Goal: Information Seeking & Learning: Find specific fact

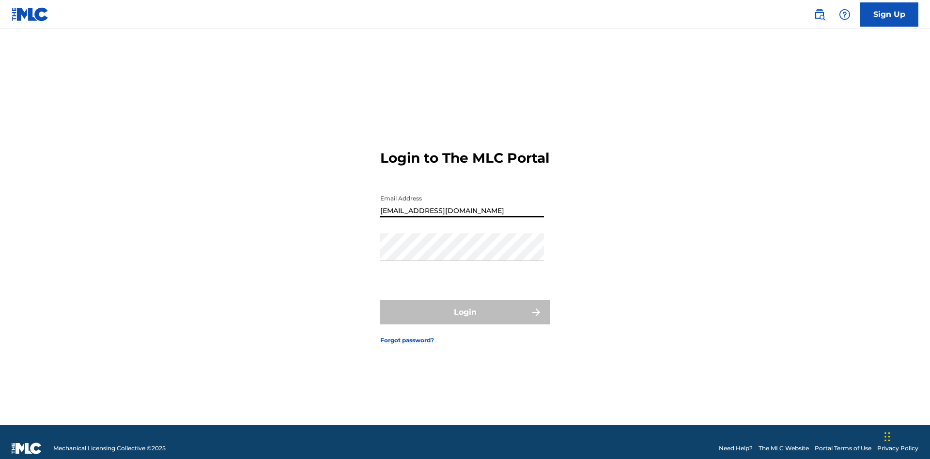
type input "[EMAIL_ADDRESS][DOMAIN_NAME]"
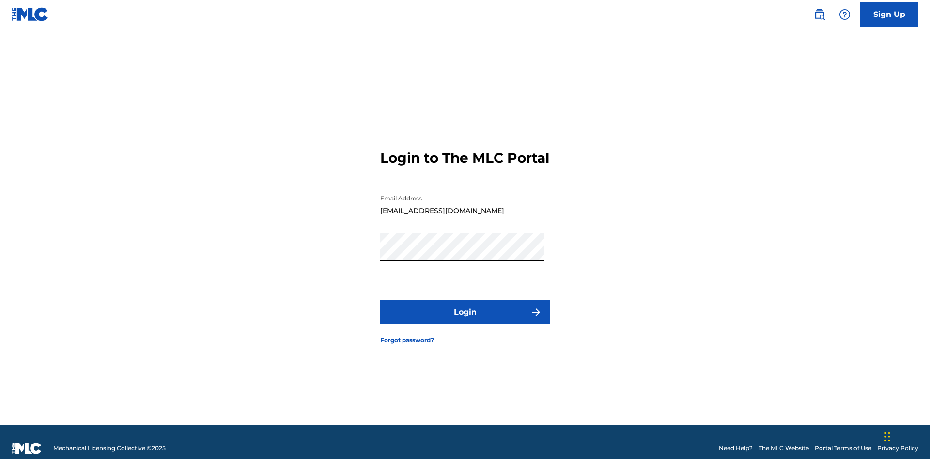
scroll to position [13, 0]
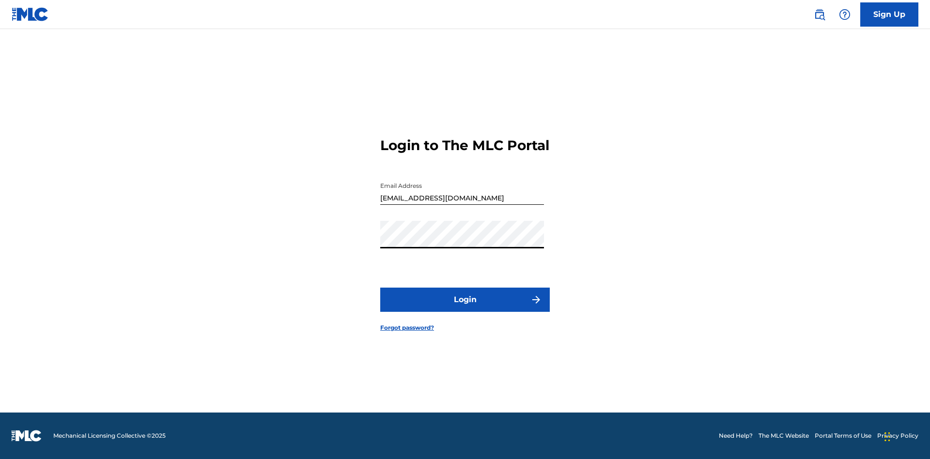
click at [465, 308] on button "Login" at bounding box center [464, 300] width 169 height 24
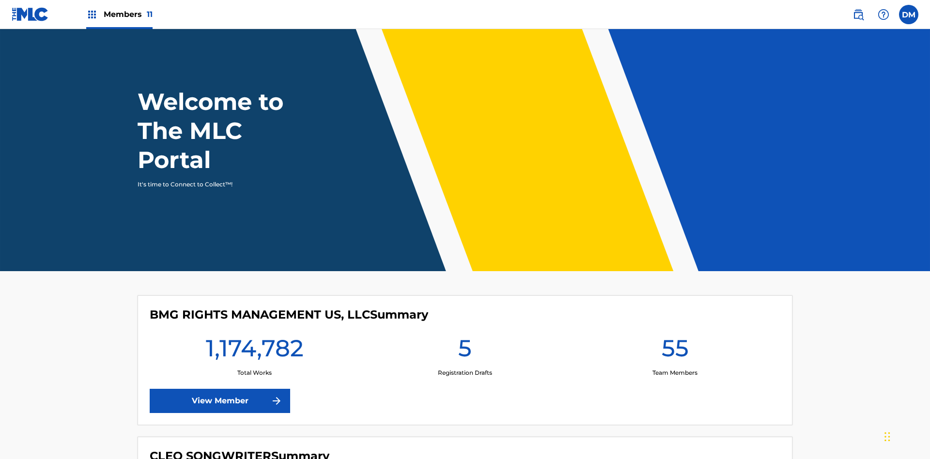
click at [119, 14] on span "Members 11" at bounding box center [128, 14] width 49 height 11
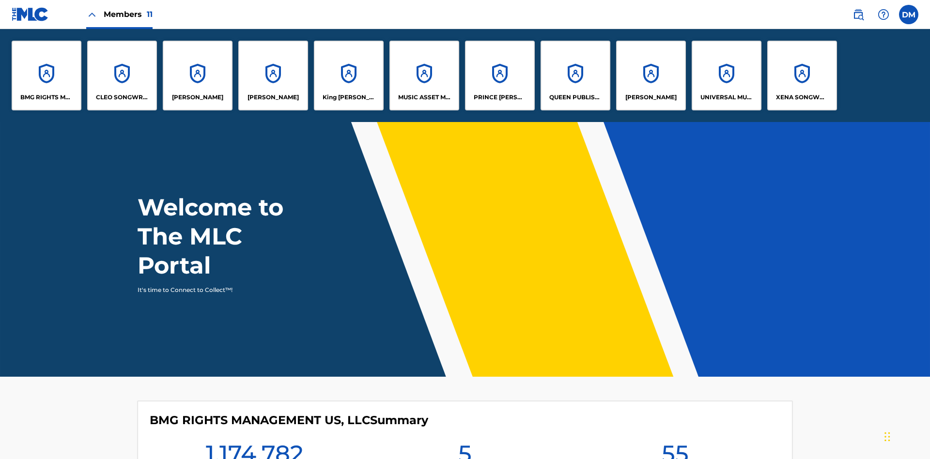
click at [726, 97] on p "UNIVERSAL MUSIC PUB GROUP" at bounding box center [726, 97] width 53 height 9
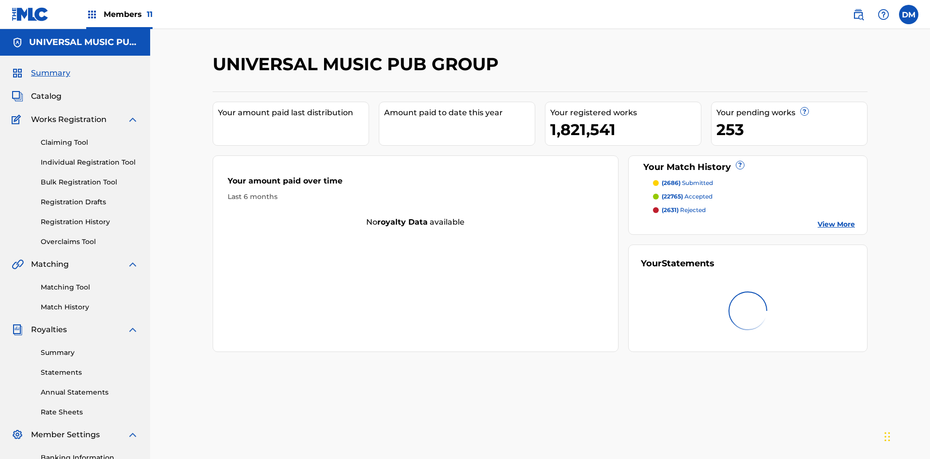
click at [46, 91] on span "Catalog" at bounding box center [46, 97] width 31 height 12
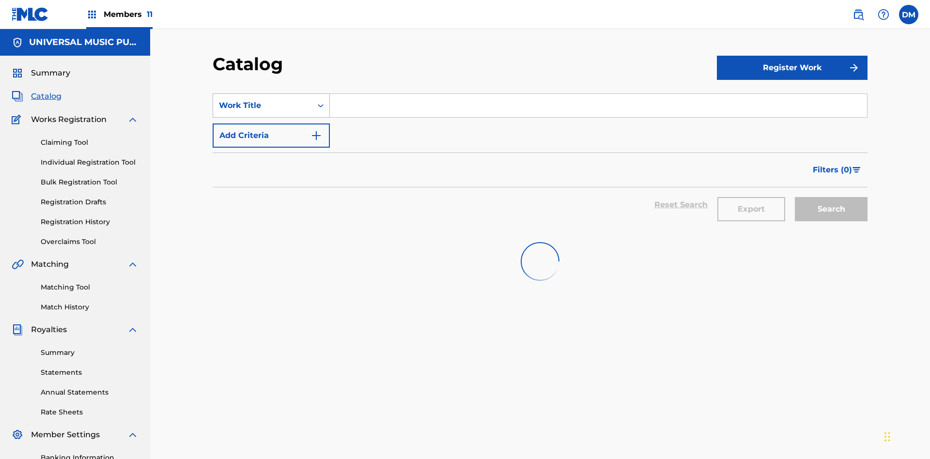
click at [262, 100] on div "Work Title" at bounding box center [262, 106] width 87 height 12
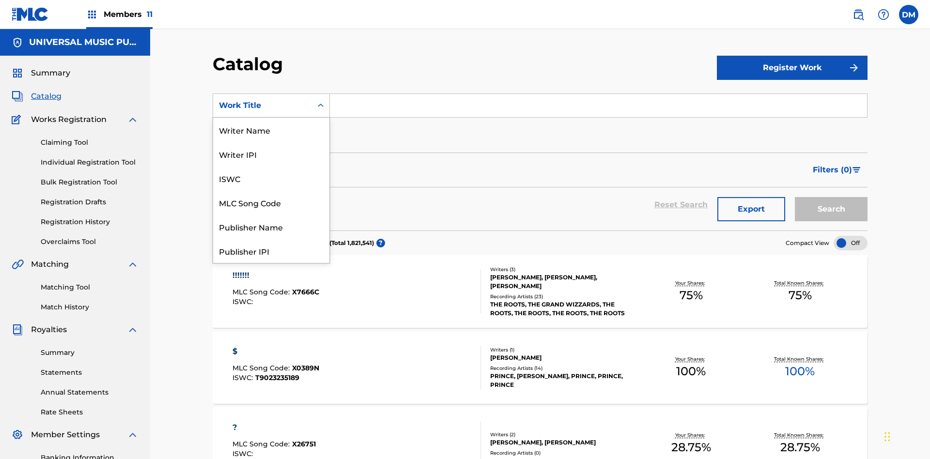
click at [271, 202] on div "MLC Song Code" at bounding box center [271, 202] width 116 height 24
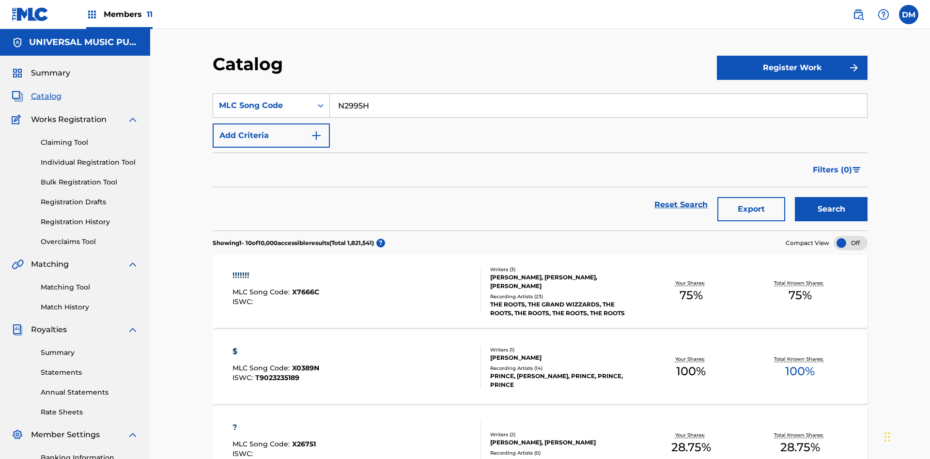
type input "N2995H"
click at [831, 197] on button "Search" at bounding box center [830, 209] width 73 height 24
